Goal: Check status: Check status

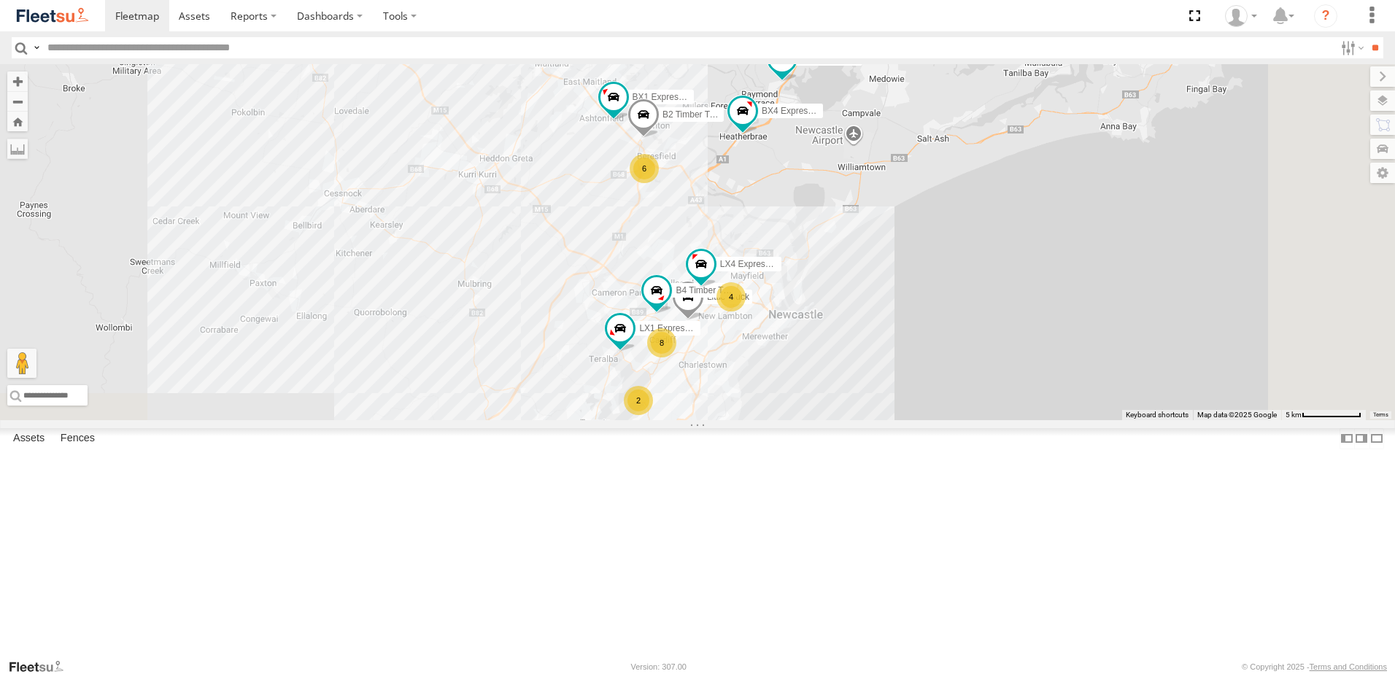
click at [0, 0] on span "Asset" at bounding box center [0, 0] width 0 height 0
click at [0, 0] on div "LX3 Express Ute" at bounding box center [0, 0] width 0 height 0
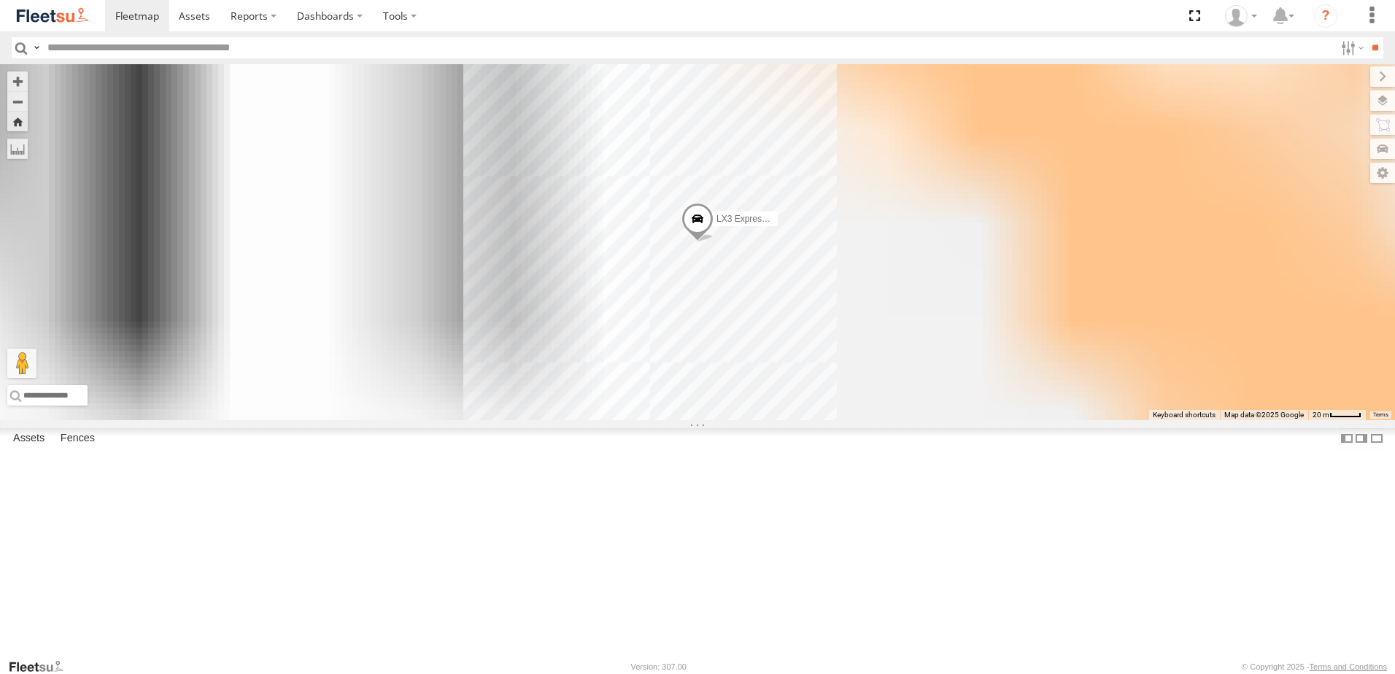
click at [0, 0] on div "LX3 Express Ute Lambton Utes NHS_Lambton NHS Trade -32.91459 151.72154 Video" at bounding box center [0, 0] width 0 height 0
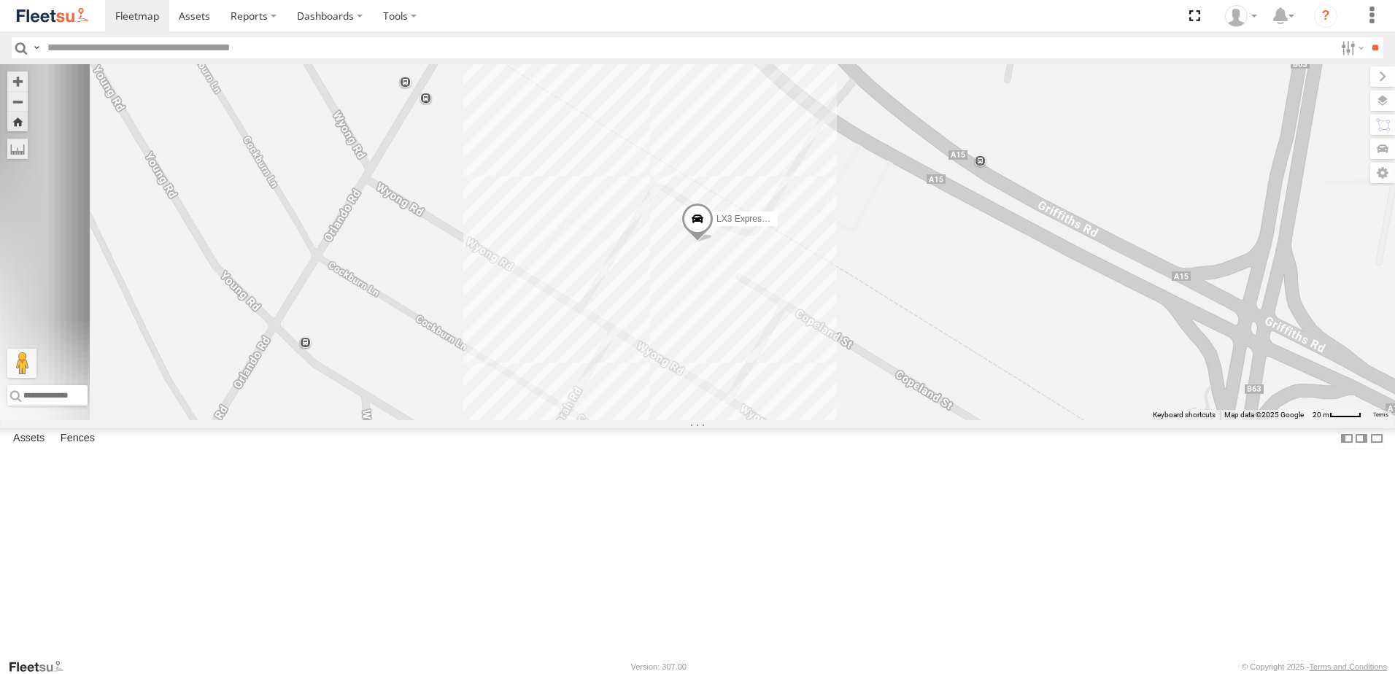
click at [0, 0] on div "LX2 Express Ute Lambton Utes" at bounding box center [0, 0] width 0 height 0
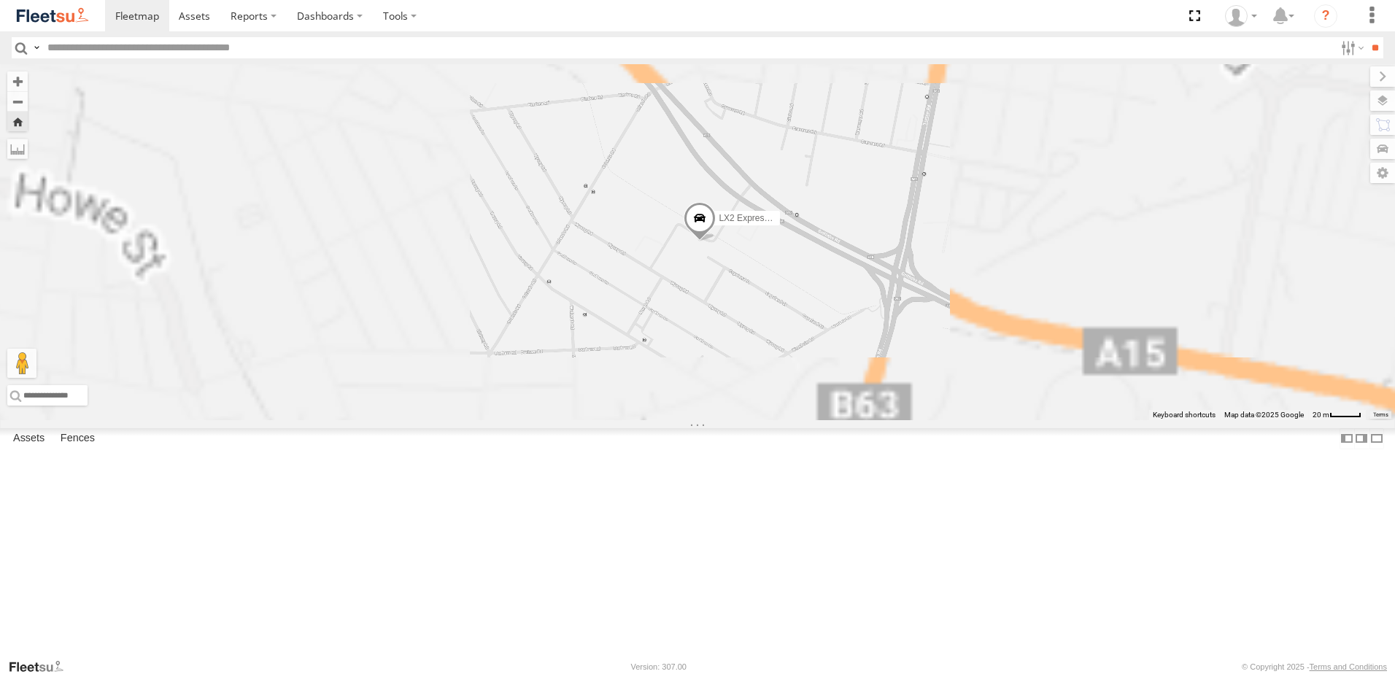
click at [0, 0] on div "LX1 Express Ute" at bounding box center [0, 0] width 0 height 0
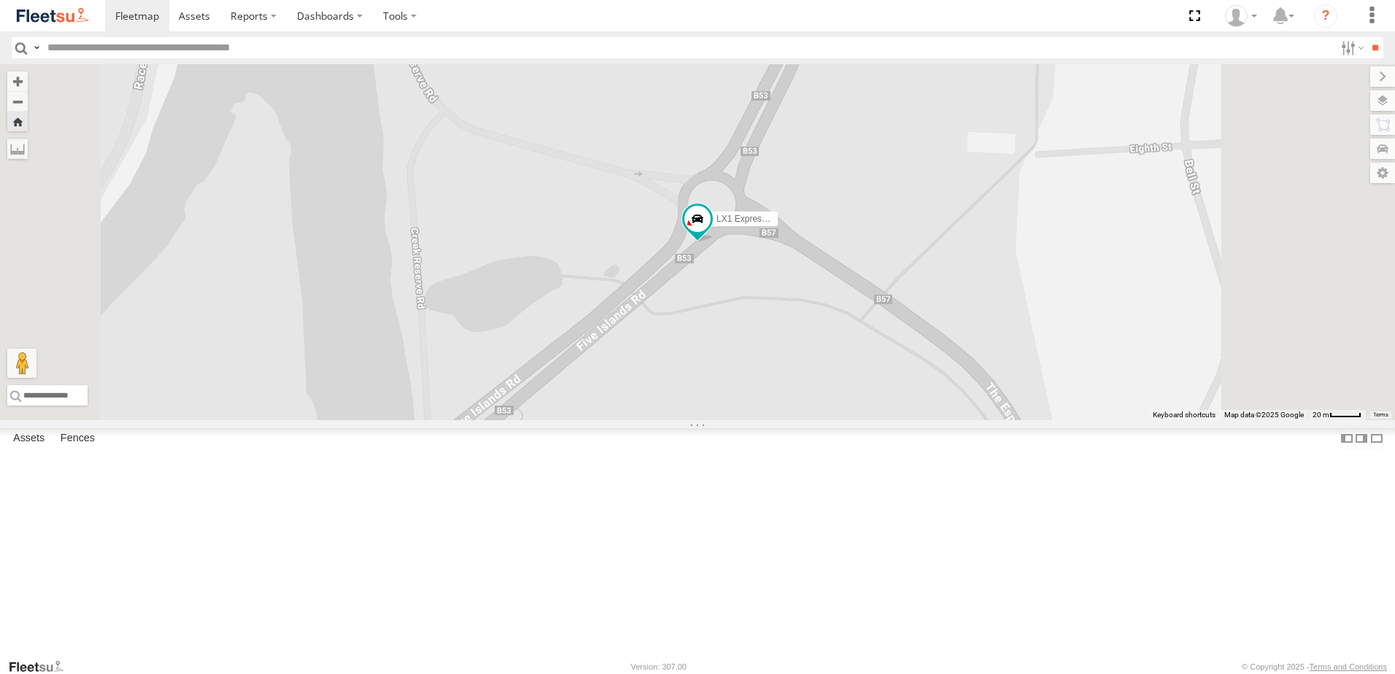
click at [0, 0] on div "LX4 Express Ute" at bounding box center [0, 0] width 0 height 0
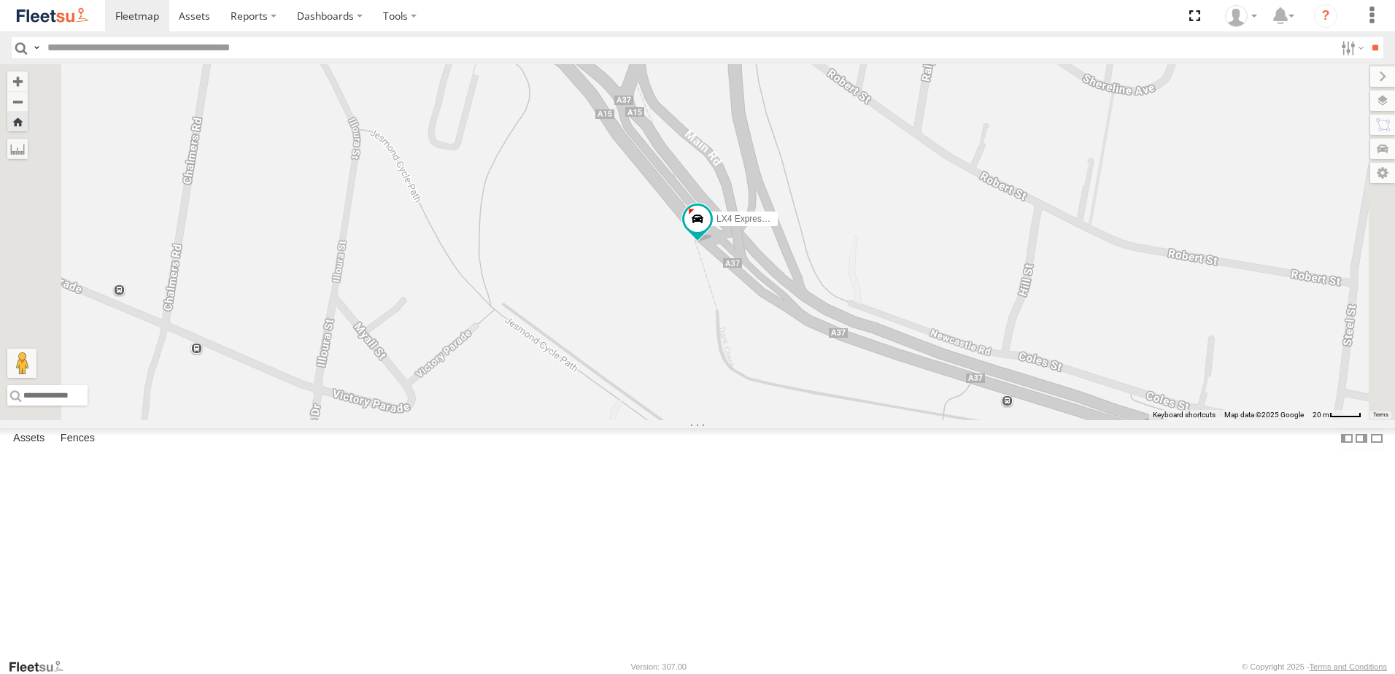
click at [0, 0] on div "Little Truck" at bounding box center [0, 0] width 0 height 0
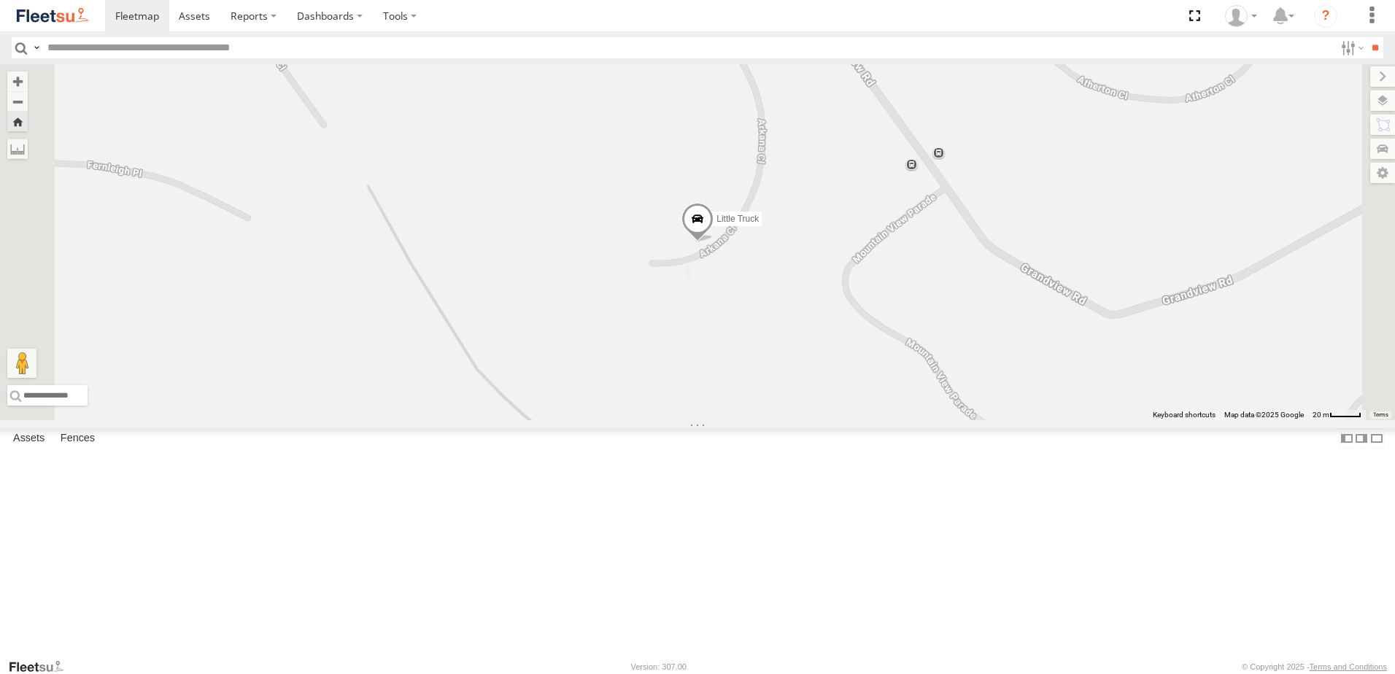
click at [69, 15] on img at bounding box center [53, 16] width 76 height 20
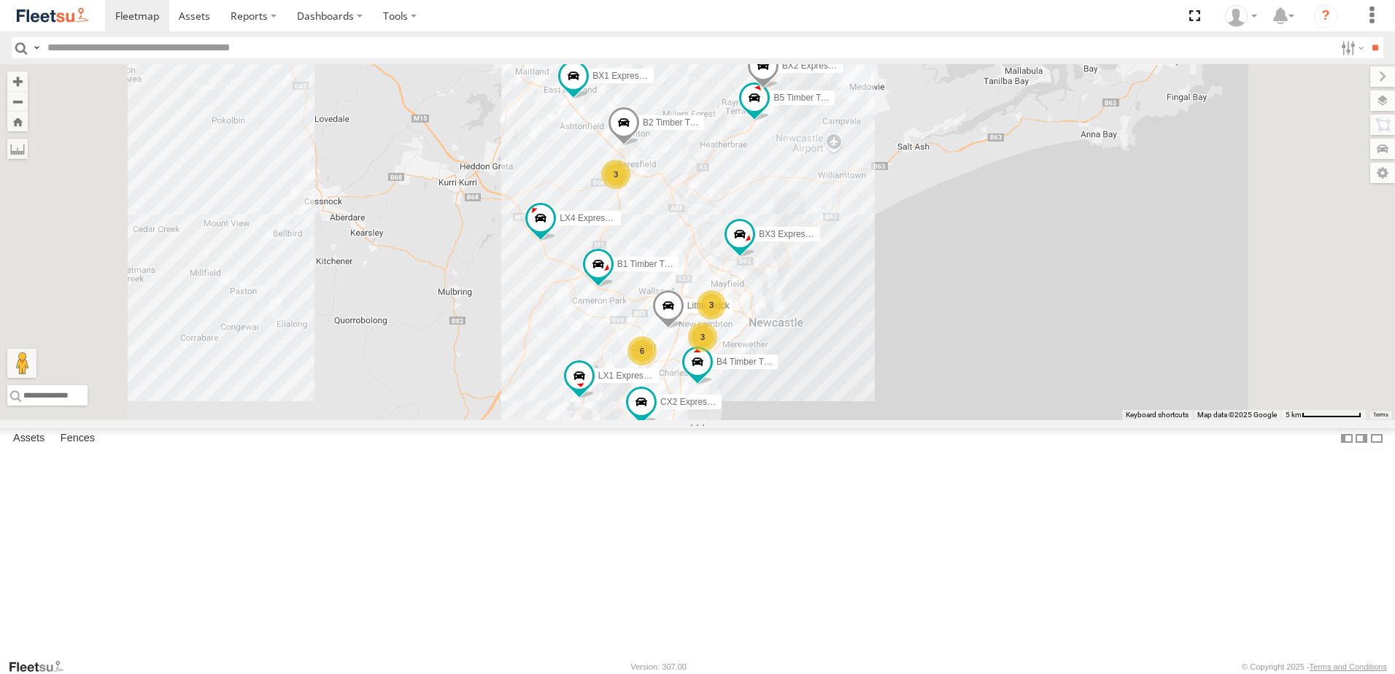
click at [0, 0] on div "Asset Current Location" at bounding box center [0, 0] width 0 height 0
click at [0, 0] on span "Asset" at bounding box center [0, 0] width 0 height 0
click at [0, 0] on div "Lambton Utes" at bounding box center [0, 0] width 0 height 0
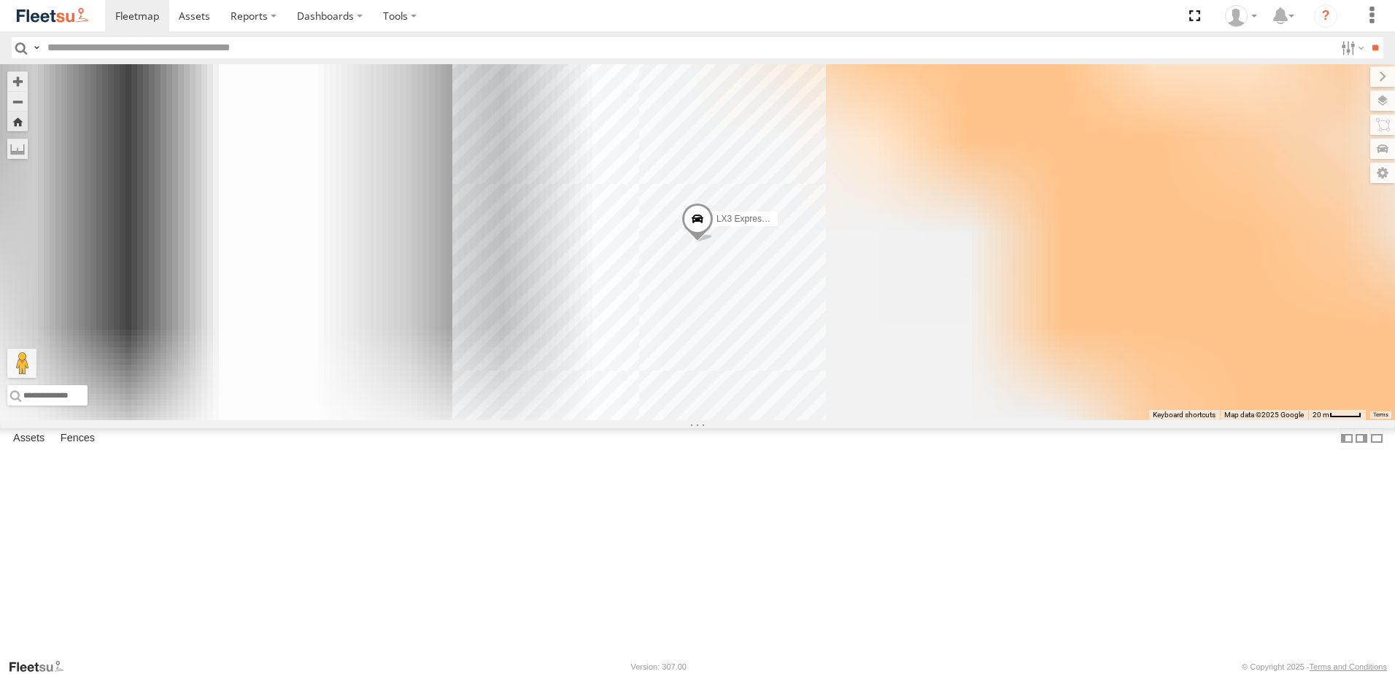
click at [0, 0] on div "Lambton Utes" at bounding box center [0, 0] width 0 height 0
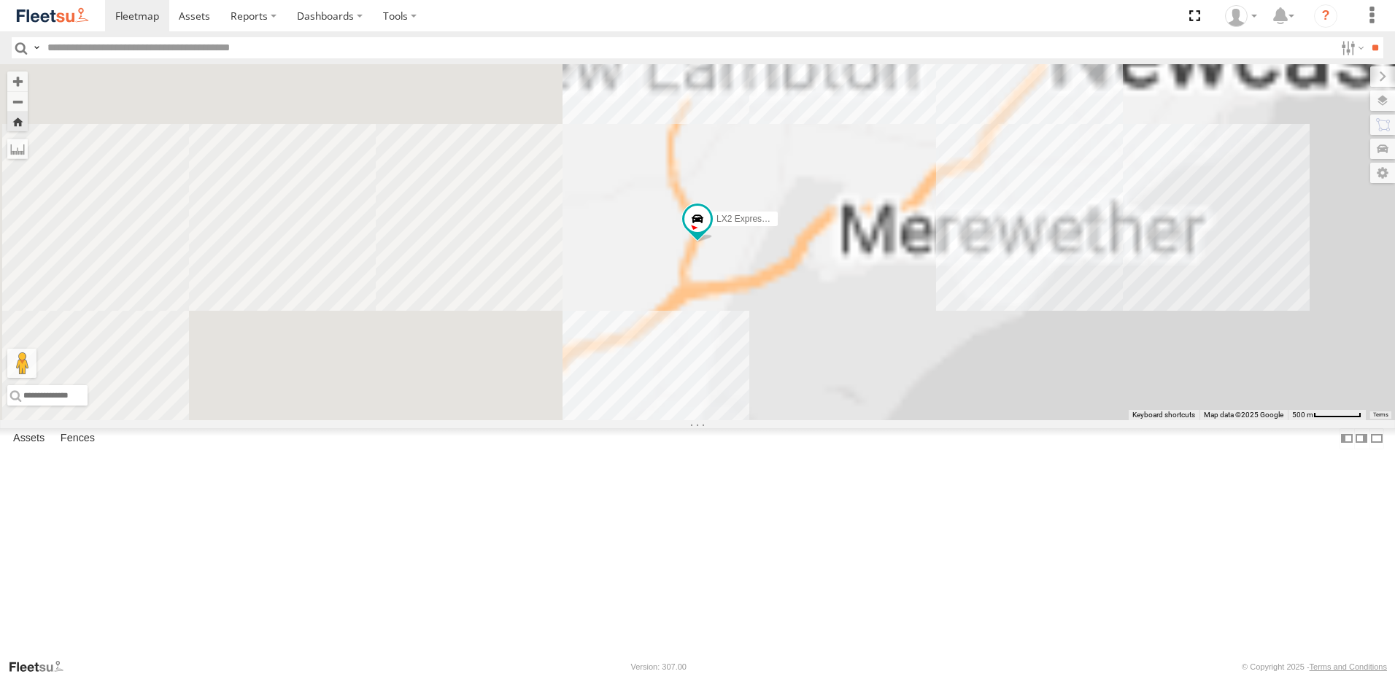
click at [0, 0] on div "LX1 Express Ute Lambton Utes" at bounding box center [0, 0] width 0 height 0
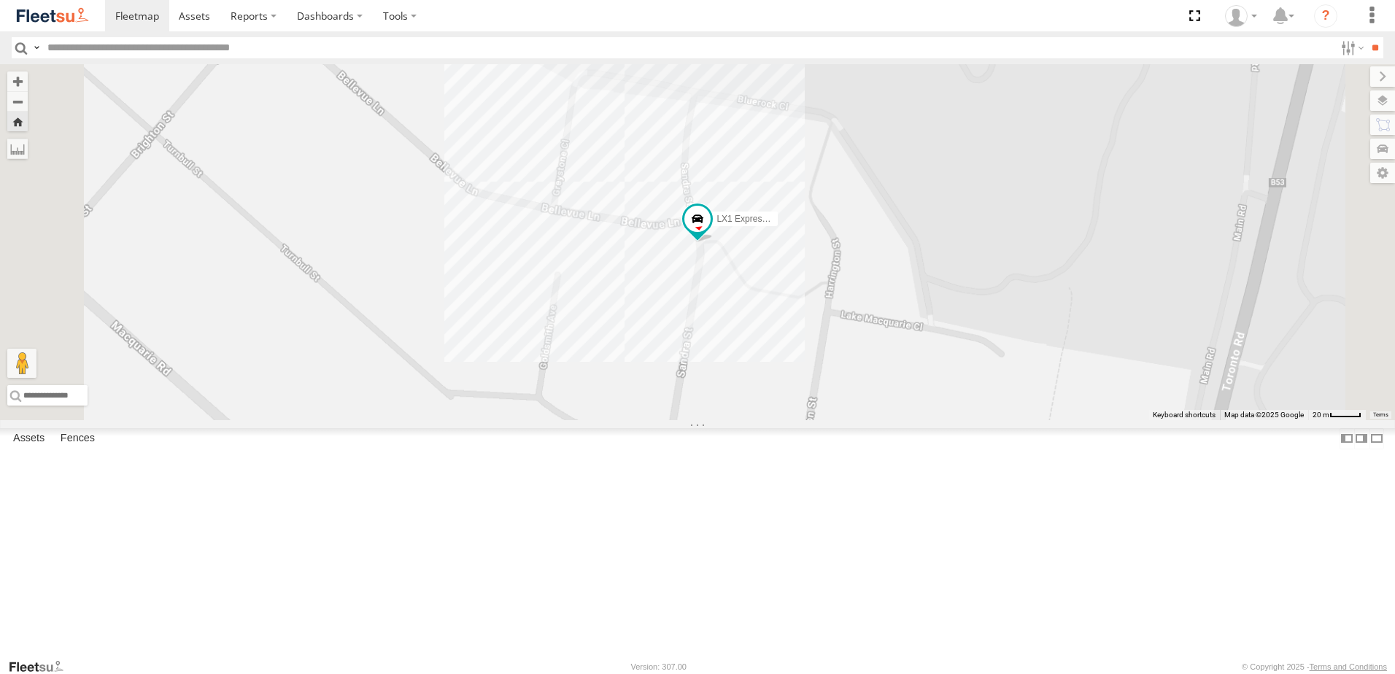
click at [0, 0] on div "LX4 Express Ute Lambton Utes Hunter Expy Stockrington -32.86413 151.5607 Video" at bounding box center [0, 0] width 0 height 0
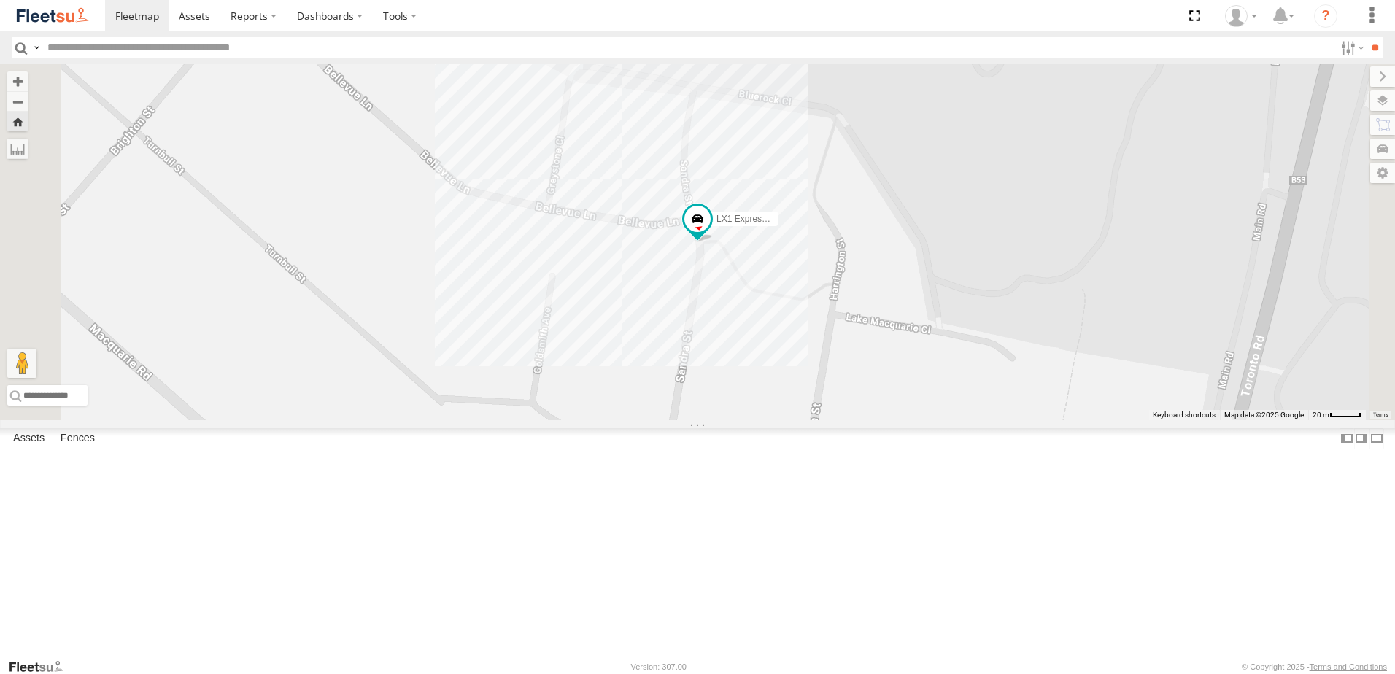
click at [0, 0] on div "Little Truck" at bounding box center [0, 0] width 0 height 0
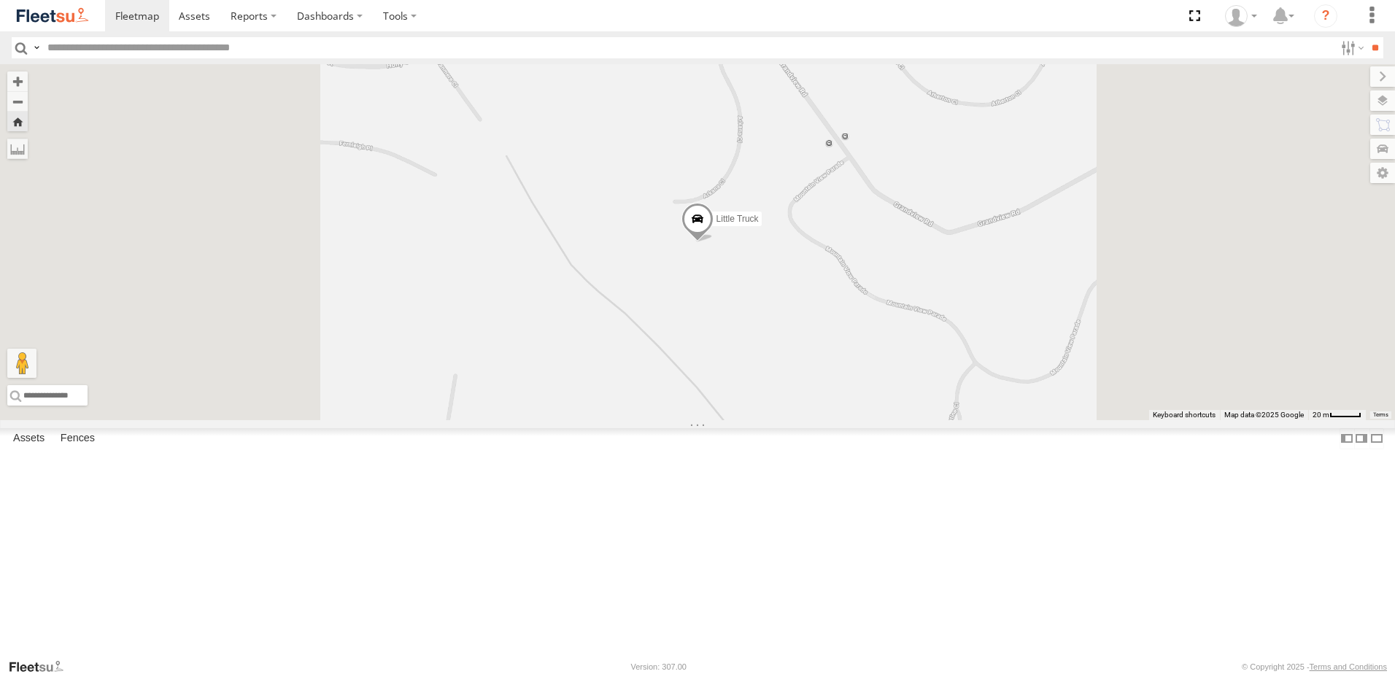
click at [0, 0] on div "LX4 Express Ute" at bounding box center [0, 0] width 0 height 0
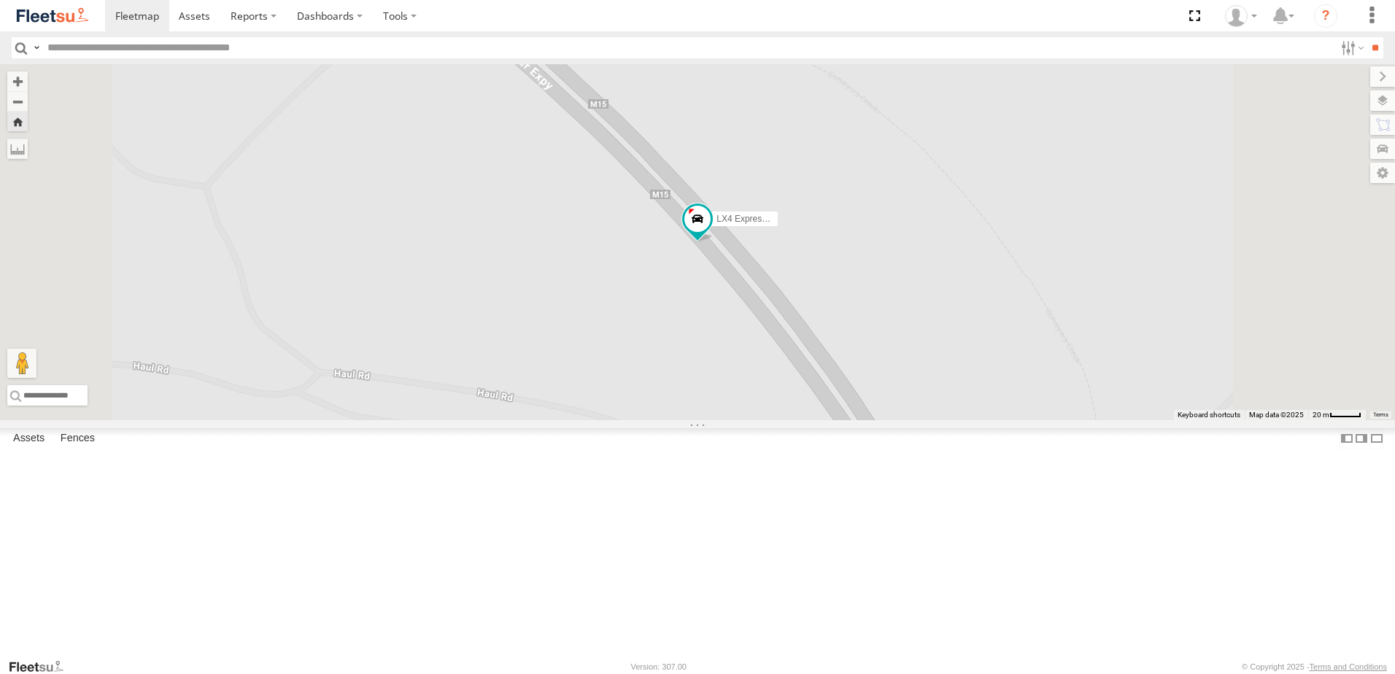
click at [0, 0] on div "Lambton Utes" at bounding box center [0, 0] width 0 height 0
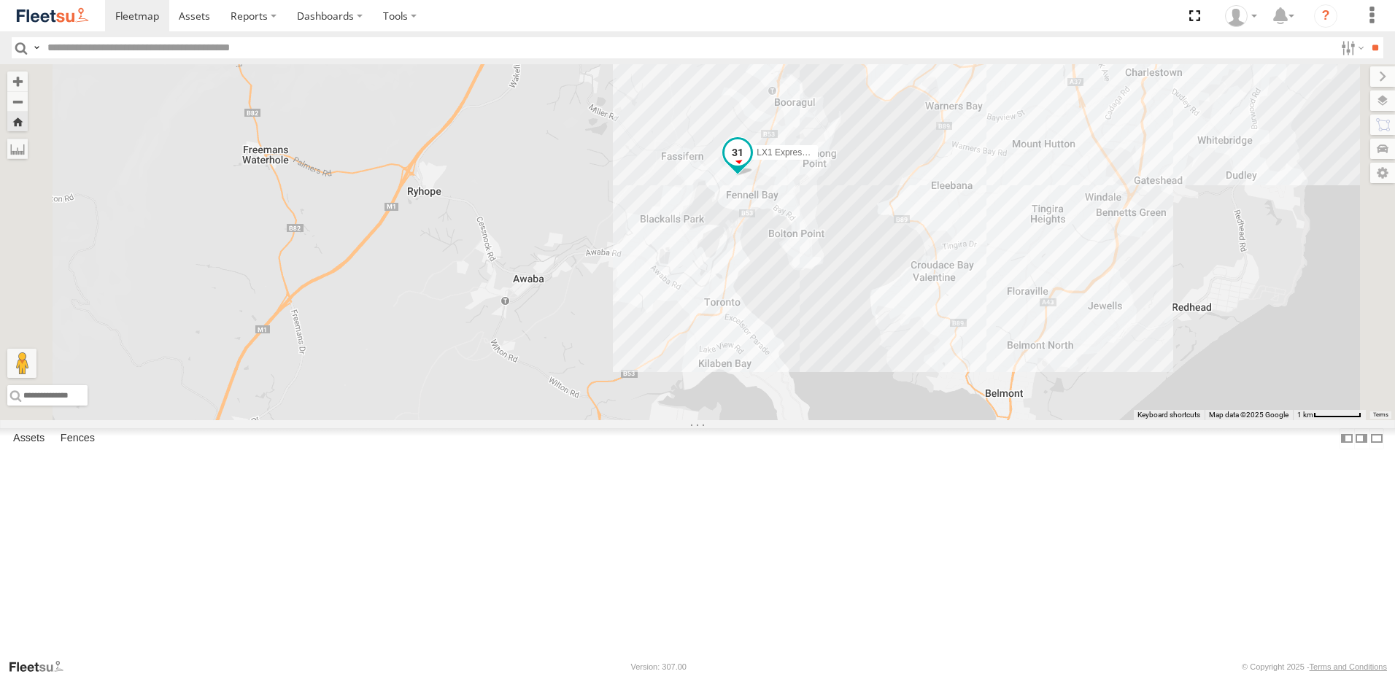
click at [751, 166] on span at bounding box center [737, 152] width 26 height 26
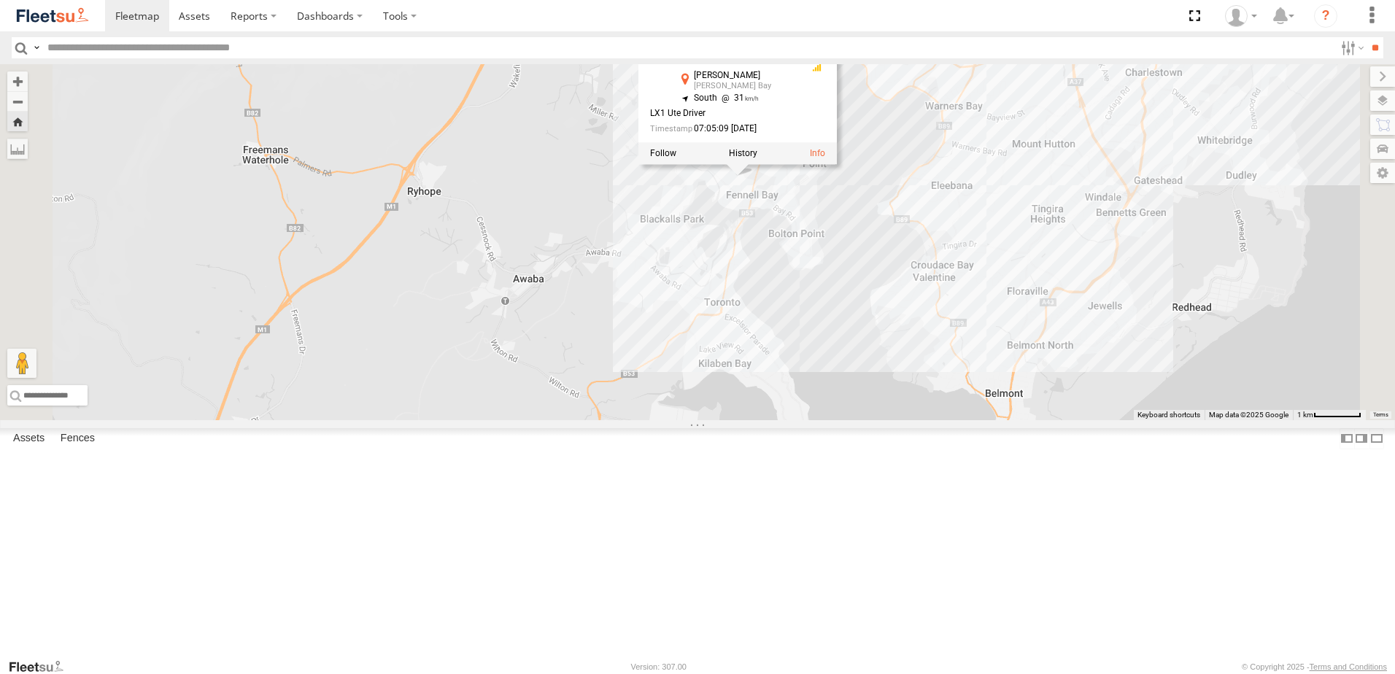
click at [738, 292] on div "LX1 Express Ute LX1 Express Ute Lambton Utes [PERSON_NAME] [PERSON_NAME] Bay -3…" at bounding box center [697, 242] width 1395 height 356
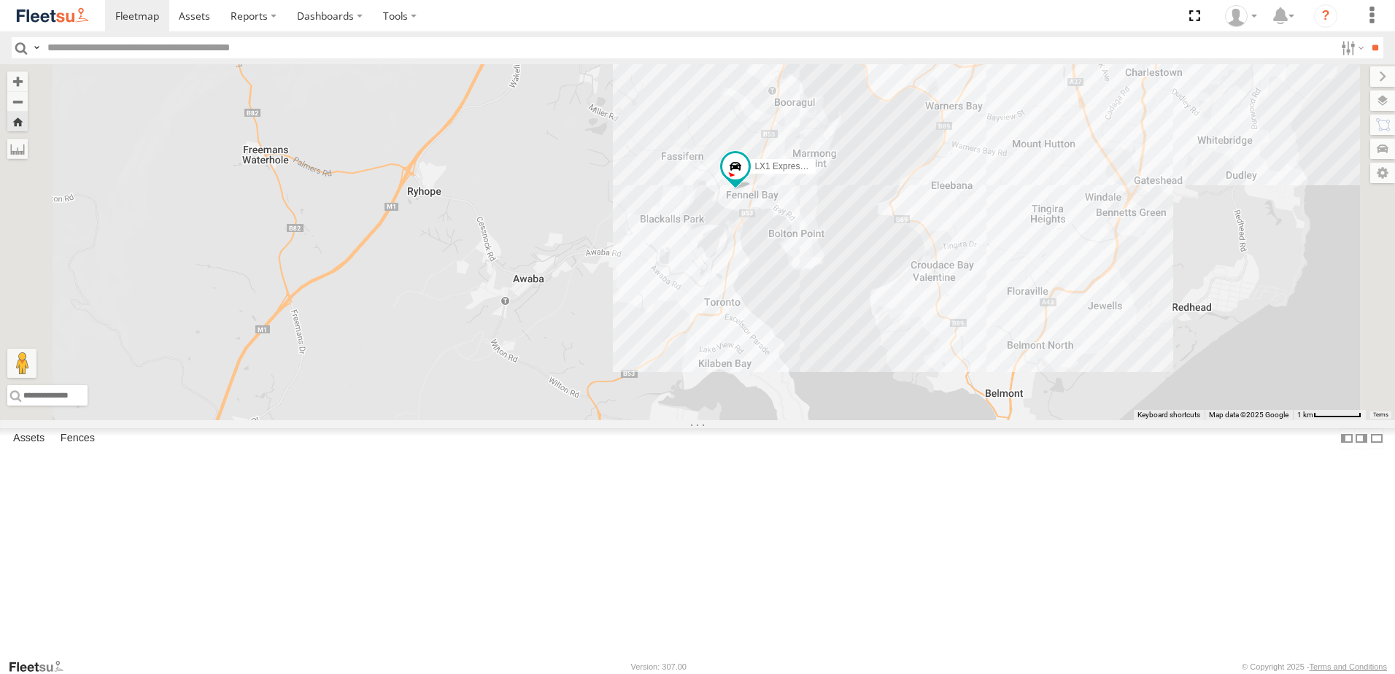
click at [0, 0] on div "LX4 Express Ute Lambton Utes" at bounding box center [0, 0] width 0 height 0
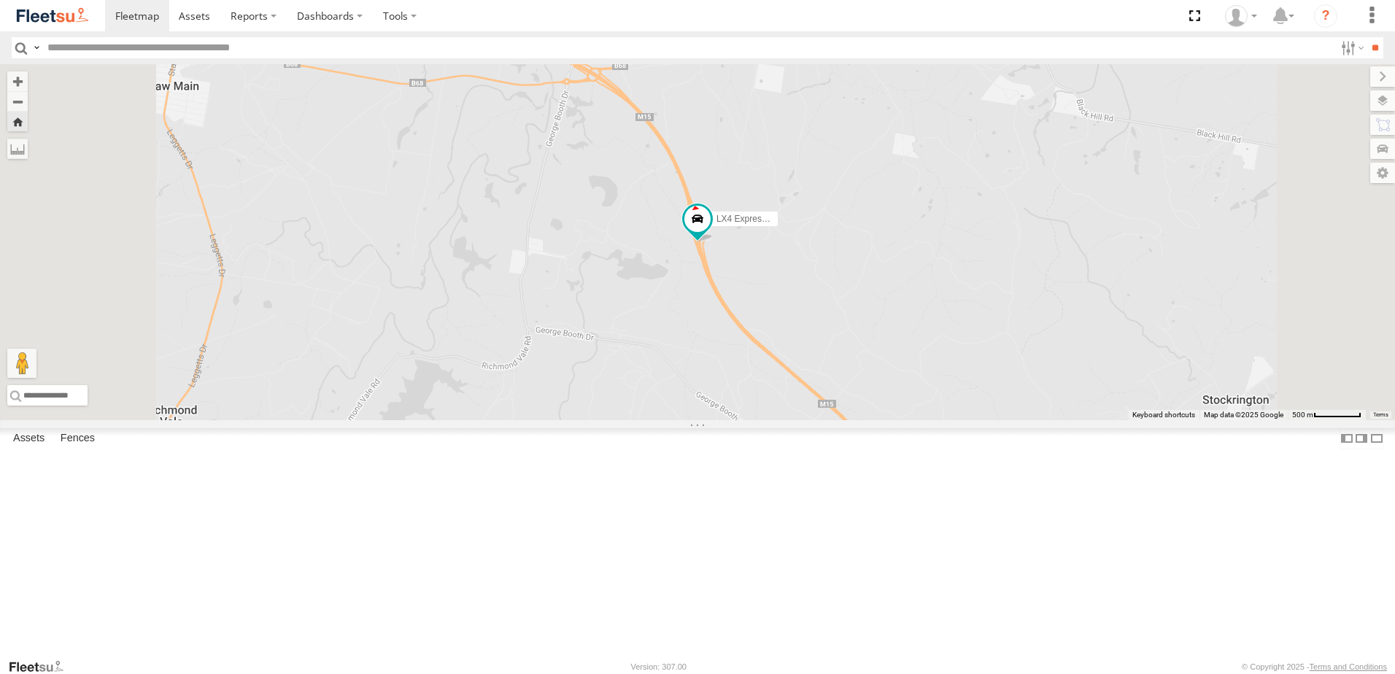
click at [0, 0] on div "Lambton Utes" at bounding box center [0, 0] width 0 height 0
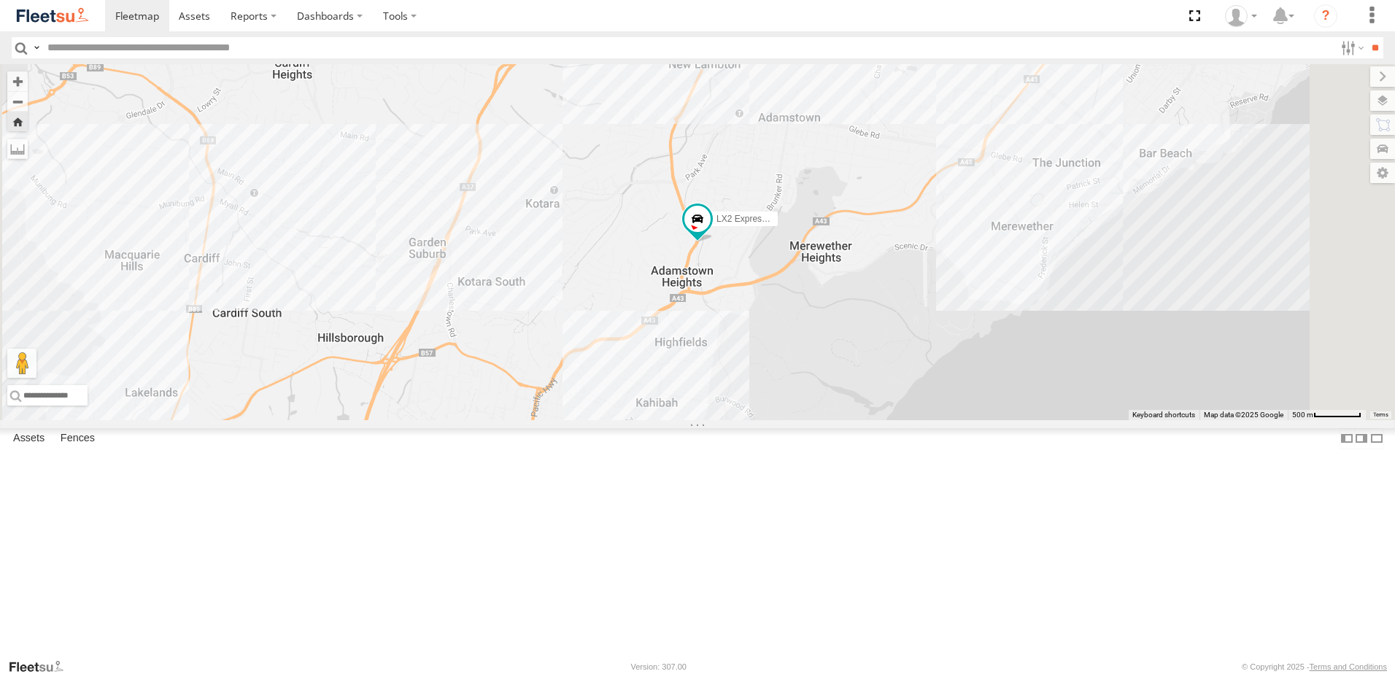
click at [0, 0] on div "LX3 Express Ute" at bounding box center [0, 0] width 0 height 0
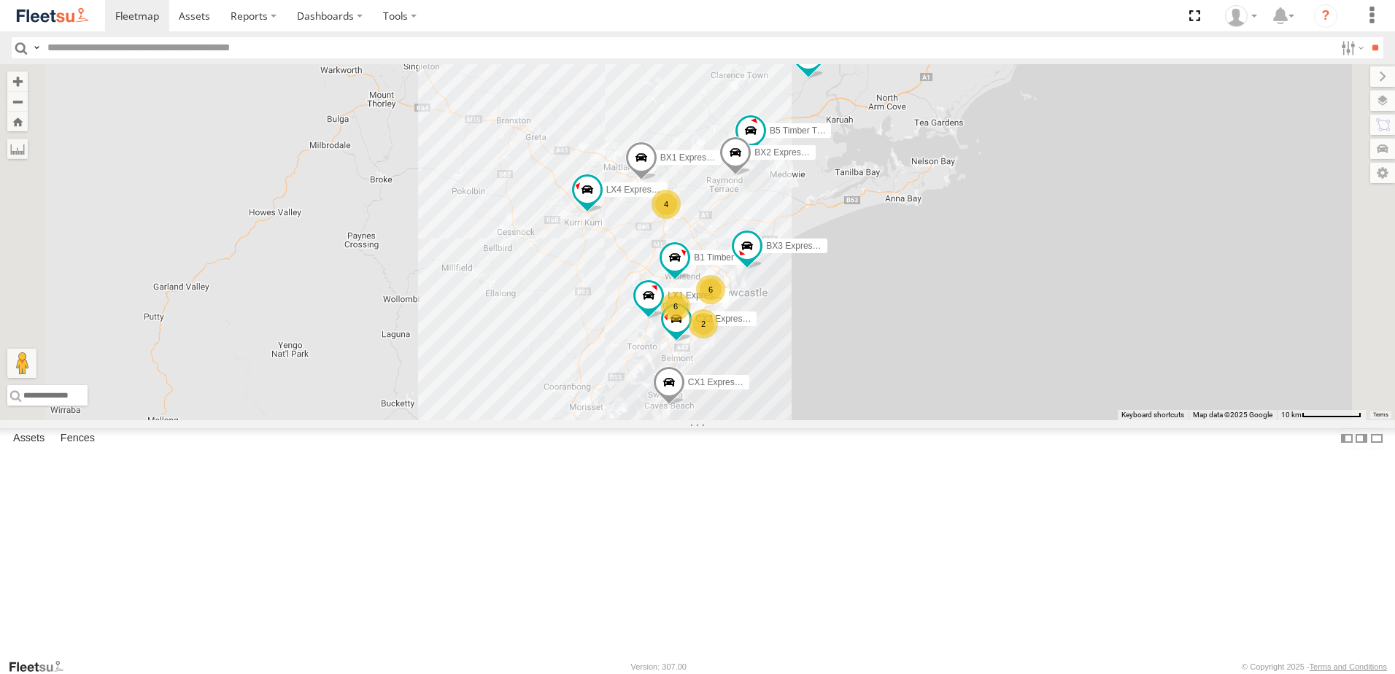
click at [0, 0] on div "LX1 Express Ute" at bounding box center [0, 0] width 0 height 0
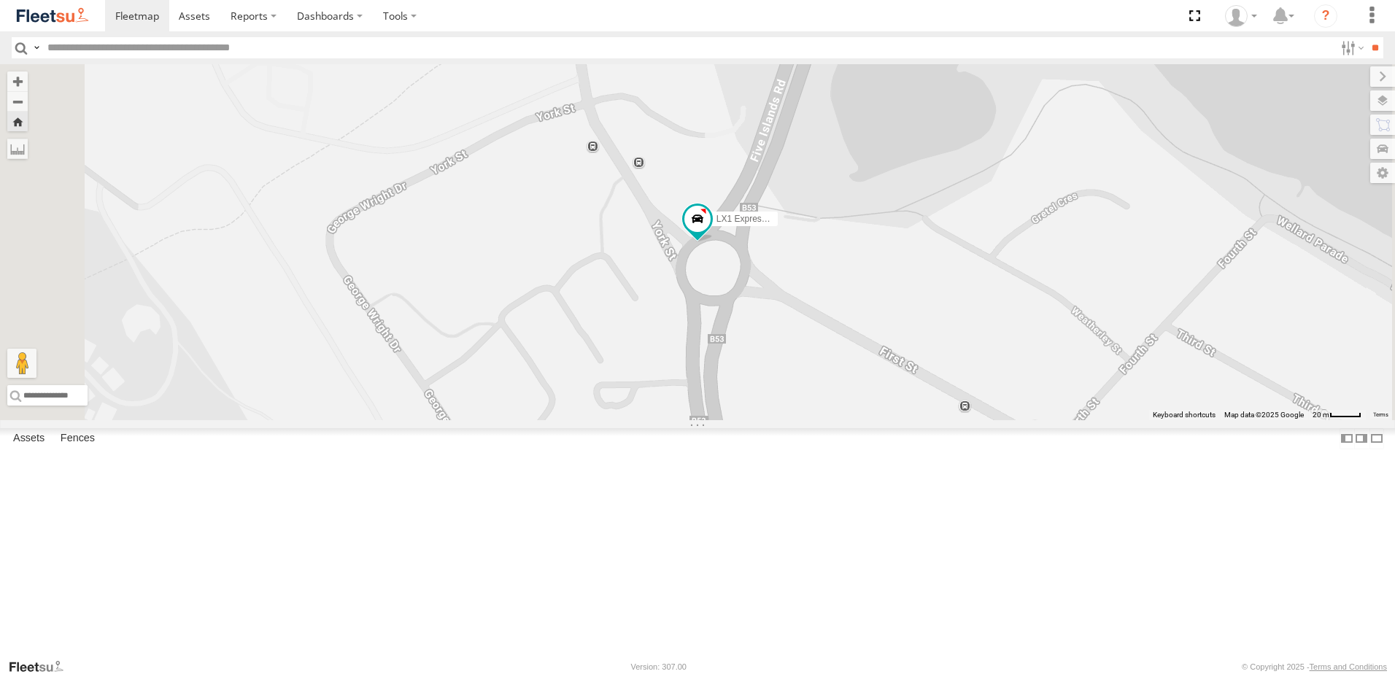
click at [0, 0] on div "LX3 Express Ute Lambton Utes [PERSON_NAME][GEOGRAPHIC_DATA] -32.91435 151.72165…" at bounding box center [0, 0] width 0 height 0
click at [0, 0] on div "Lambton Utes" at bounding box center [0, 0] width 0 height 0
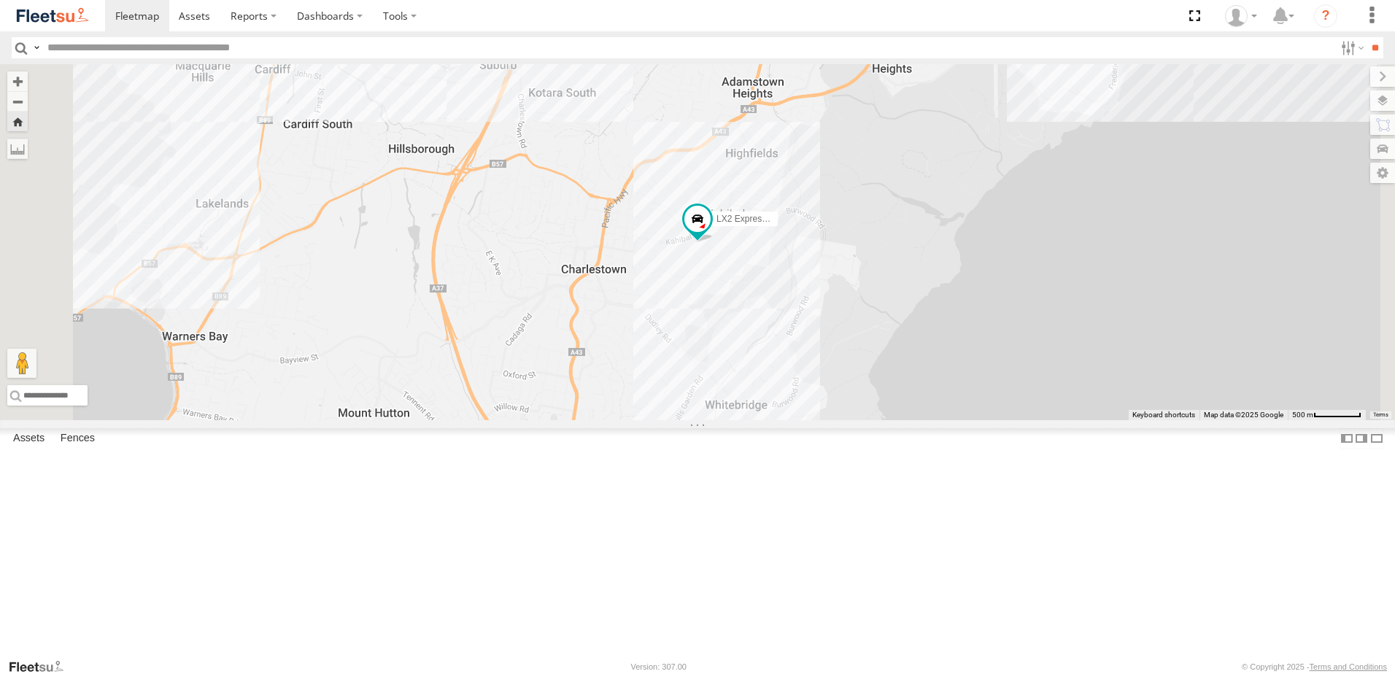
click at [0, 0] on div "Lambton Utes" at bounding box center [0, 0] width 0 height 0
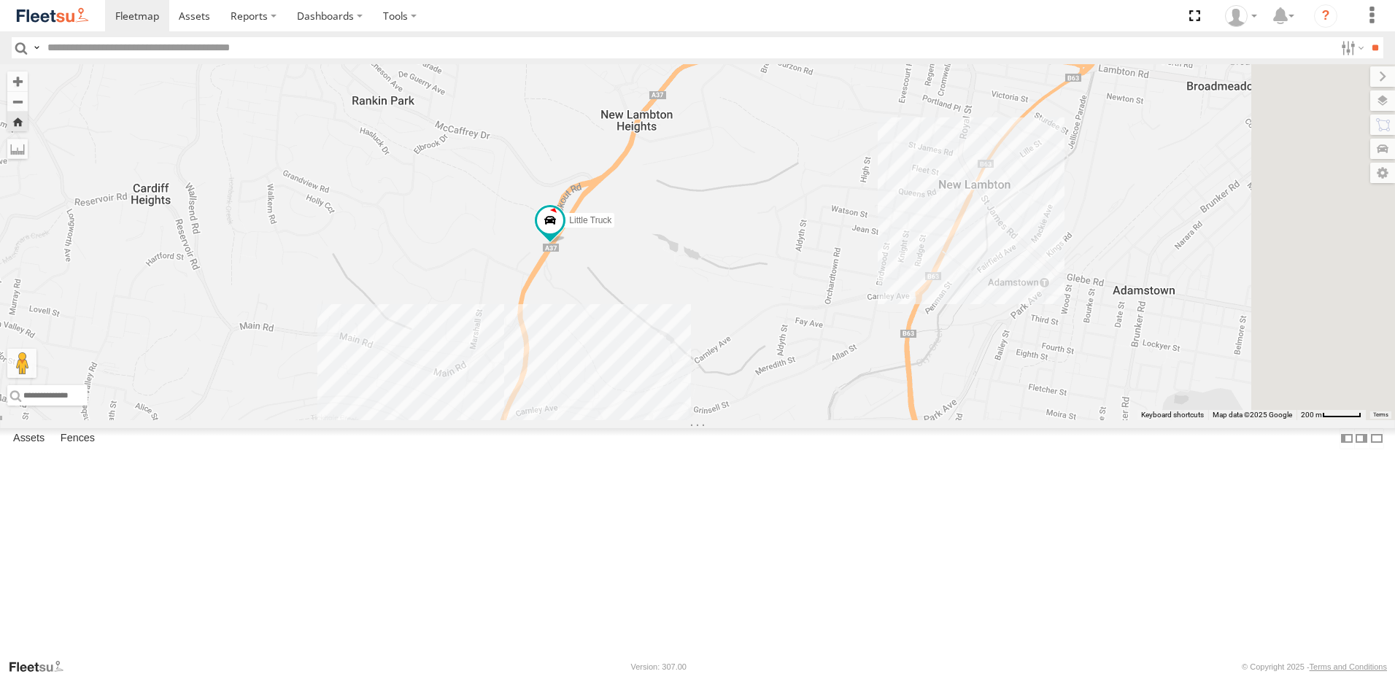
drag, startPoint x: 1131, startPoint y: 336, endPoint x: 925, endPoint y: 414, distance: 220.2
click at [925, 414] on div "Little Truck" at bounding box center [697, 242] width 1395 height 356
